Goal: Find specific page/section: Find specific page/section

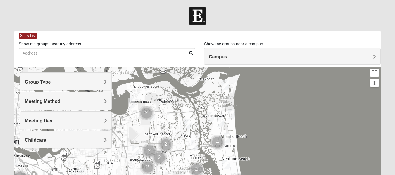
click at [44, 83] on span "Group Type" at bounding box center [38, 82] width 26 height 5
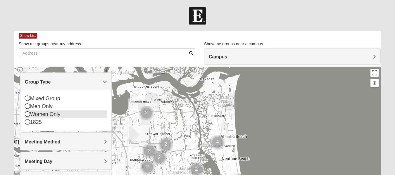
click at [27, 116] on icon at bounding box center [27, 113] width 5 height 5
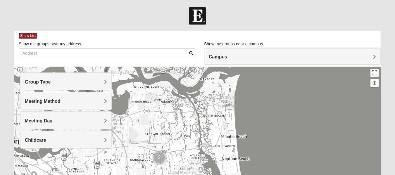
click at [41, 121] on span "Meeting Day" at bounding box center [38, 120] width 27 height 5
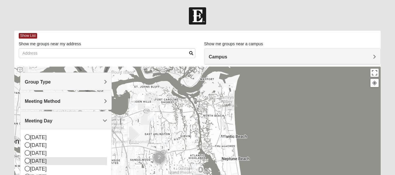
click at [28, 161] on icon at bounding box center [27, 160] width 5 height 5
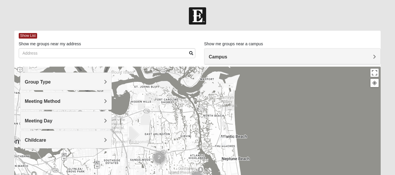
click at [104, 144] on div "Childcare" at bounding box center [65, 139] width 91 height 17
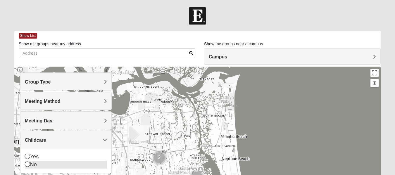
click at [28, 164] on icon at bounding box center [27, 164] width 5 height 5
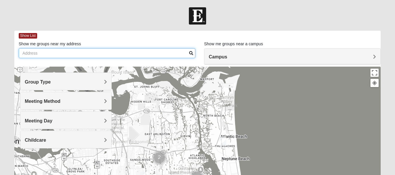
click at [108, 54] on input "Show me groups near my address" at bounding box center [107, 53] width 177 height 10
type input "3706 marathon [GEOGRAPHIC_DATA]"
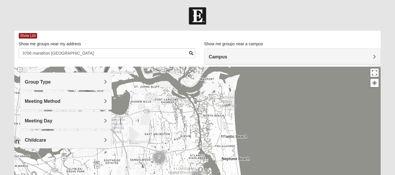
click at [215, 57] on span "Campus" at bounding box center [218, 56] width 18 height 5
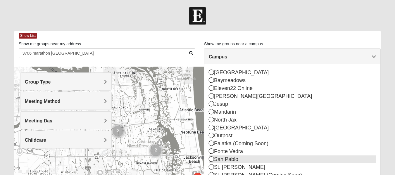
click at [211, 159] on icon at bounding box center [211, 158] width 5 height 5
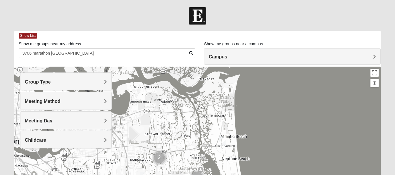
click at [224, 144] on img "Womens Foran 32233" at bounding box center [222, 142] width 7 height 10
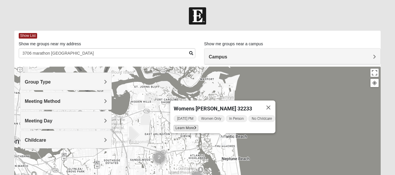
click at [182, 125] on span "Learn More" at bounding box center [186, 128] width 25 height 6
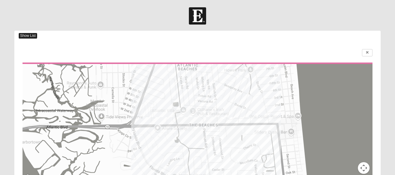
click at [32, 36] on span "Show List" at bounding box center [28, 36] width 18 height 6
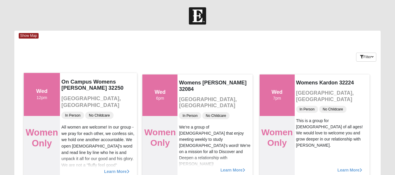
click at [115, 168] on span "Learn More" at bounding box center [116, 168] width 25 height 0
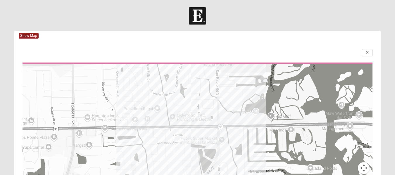
scroll to position [153, 0]
